Goal: Task Accomplishment & Management: Use online tool/utility

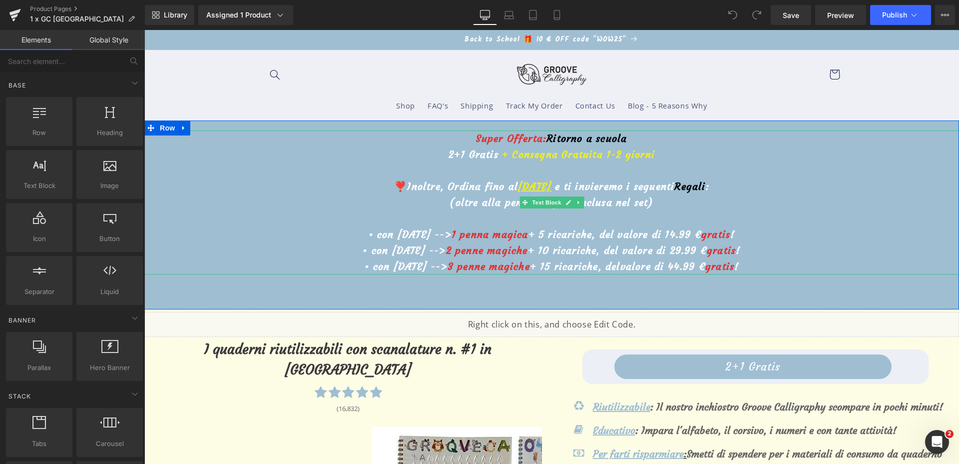
click at [518, 184] on u "4 settembre" at bounding box center [534, 186] width 33 height 12
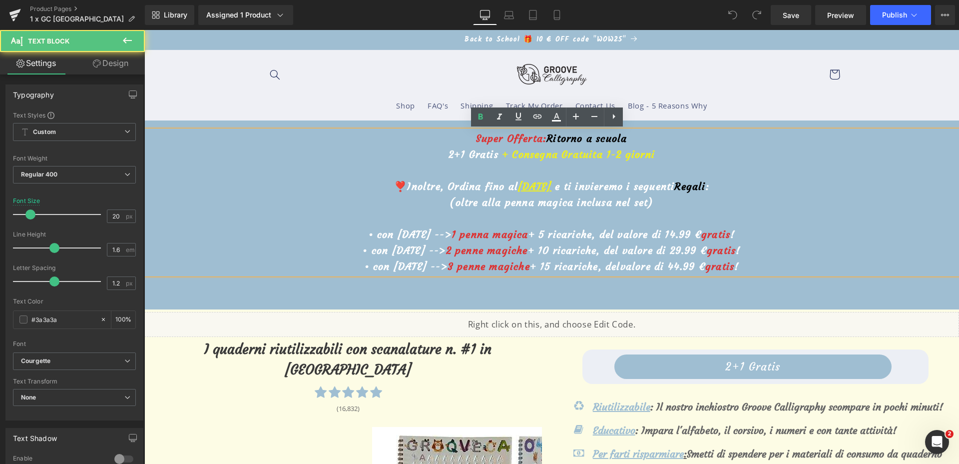
click at [518, 185] on u "4 settembre" at bounding box center [534, 186] width 33 height 12
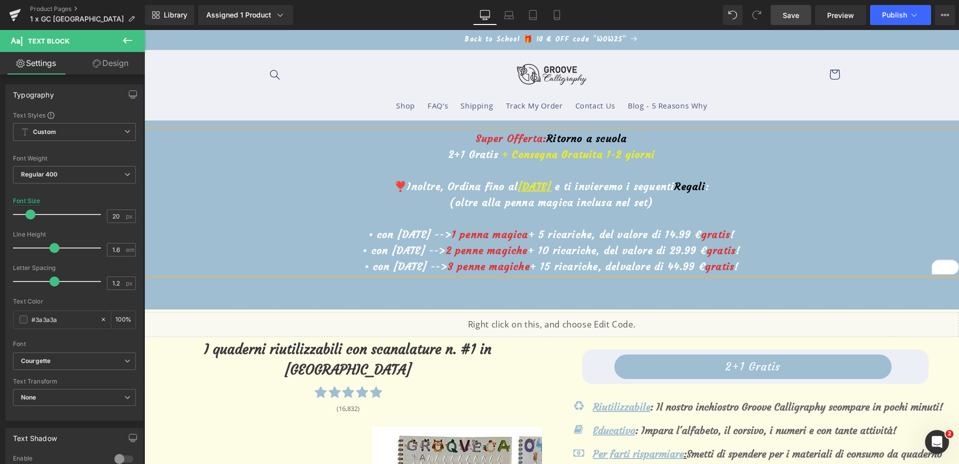
click at [794, 16] on span "Save" at bounding box center [791, 15] width 16 height 10
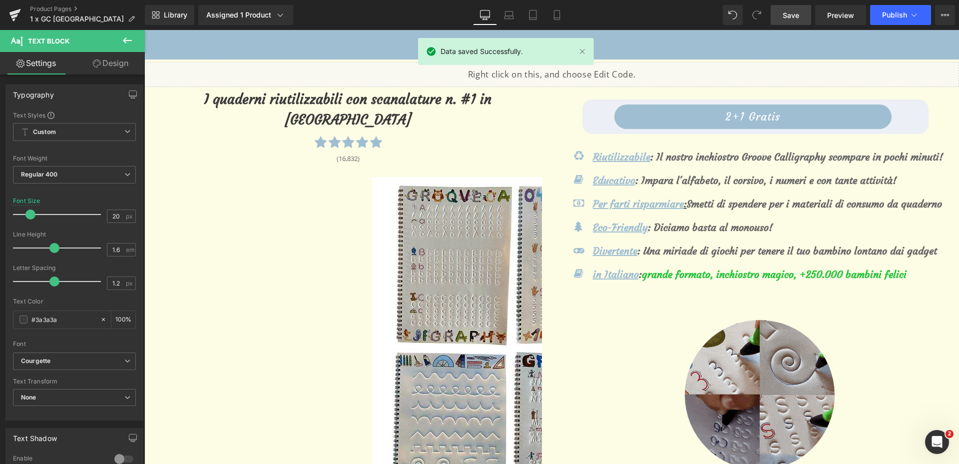
scroll to position [62, 0]
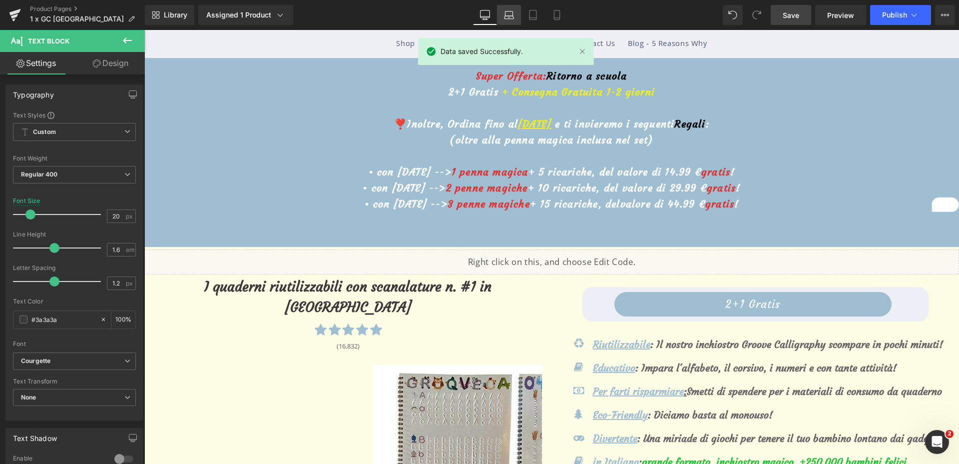
click at [515, 21] on link "Laptop" at bounding box center [509, 15] width 24 height 20
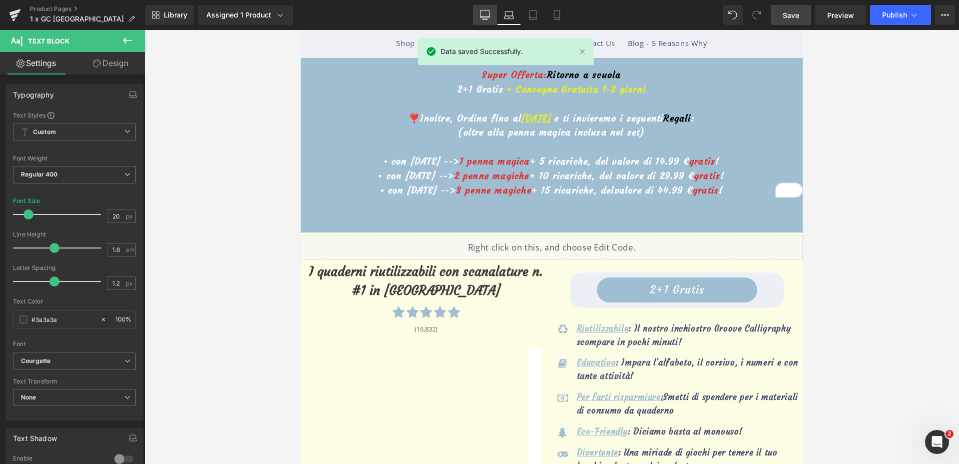
scroll to position [0, 0]
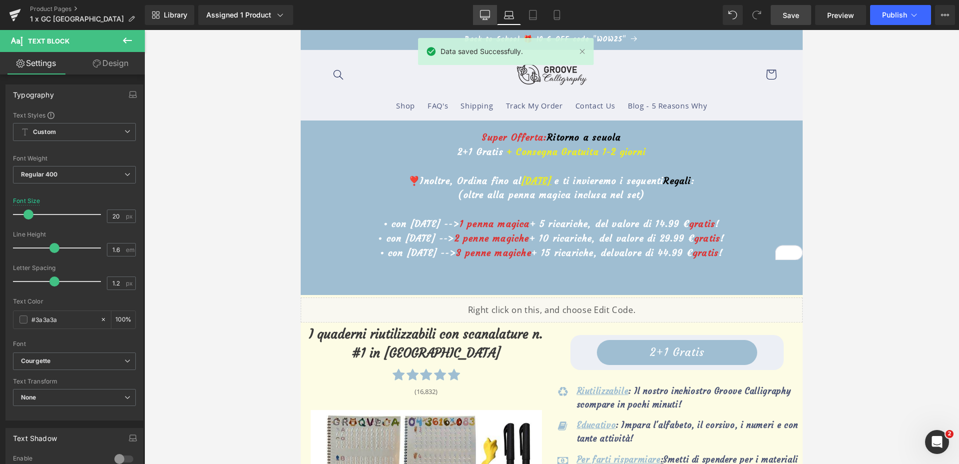
click at [487, 15] on icon at bounding box center [485, 15] width 10 height 10
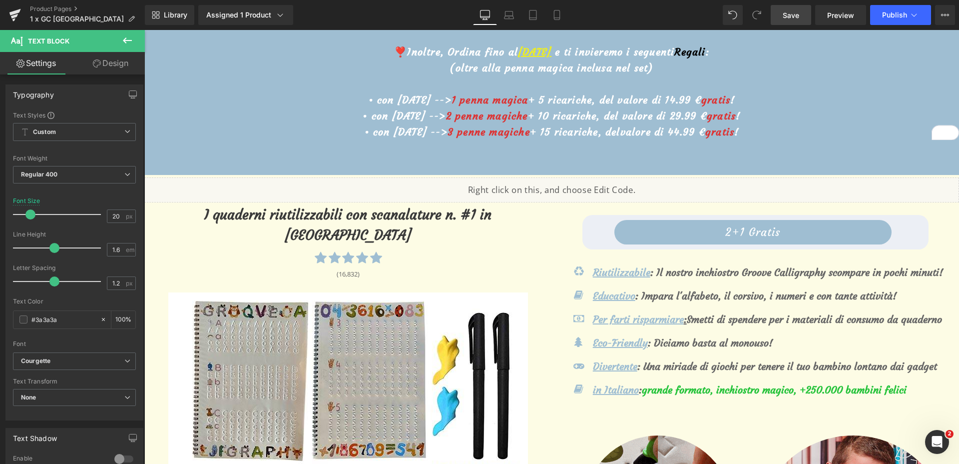
scroll to position [65, 0]
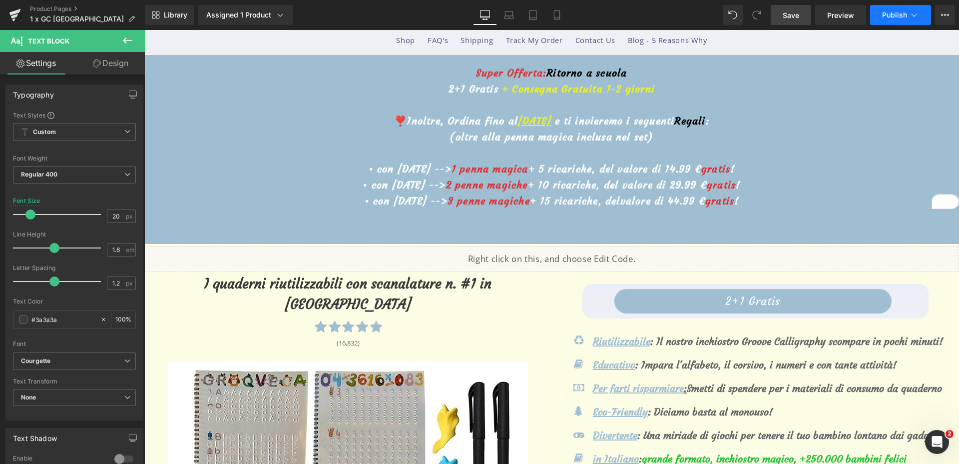
click at [902, 19] on button "Publish" at bounding box center [900, 15] width 61 height 20
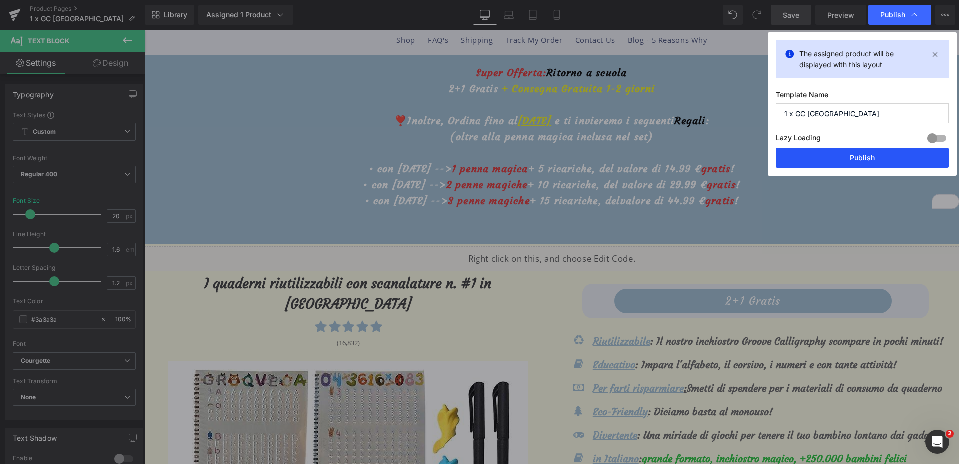
click at [819, 162] on button "Publish" at bounding box center [862, 158] width 173 height 20
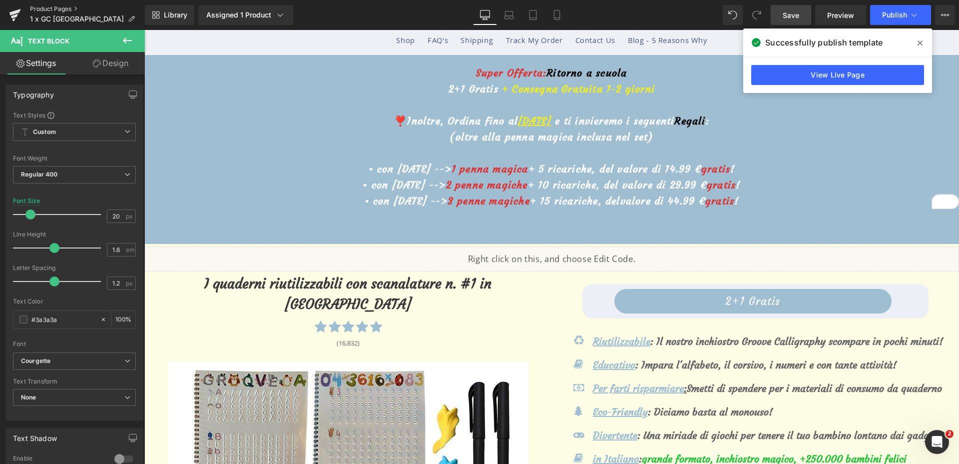
click at [40, 5] on link "Product Pages" at bounding box center [87, 9] width 115 height 8
